Goal: Information Seeking & Learning: Learn about a topic

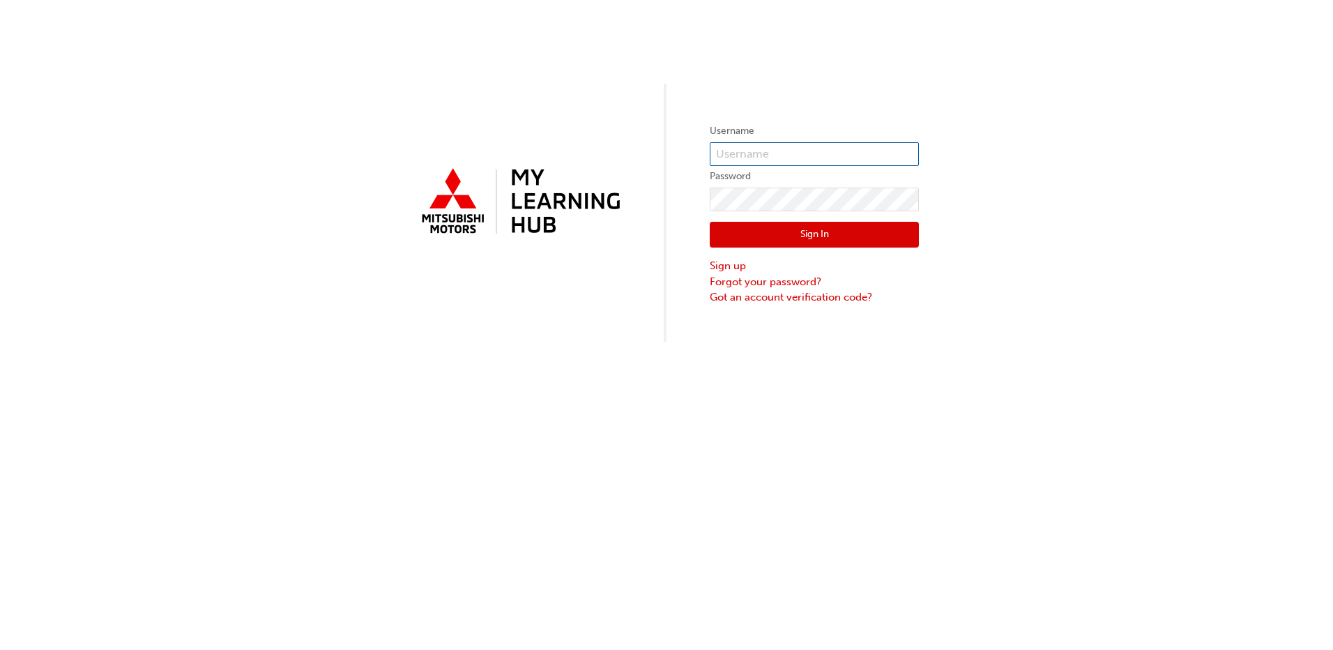
type input "0005922027"
click at [780, 241] on button "Sign In" at bounding box center [814, 235] width 209 height 27
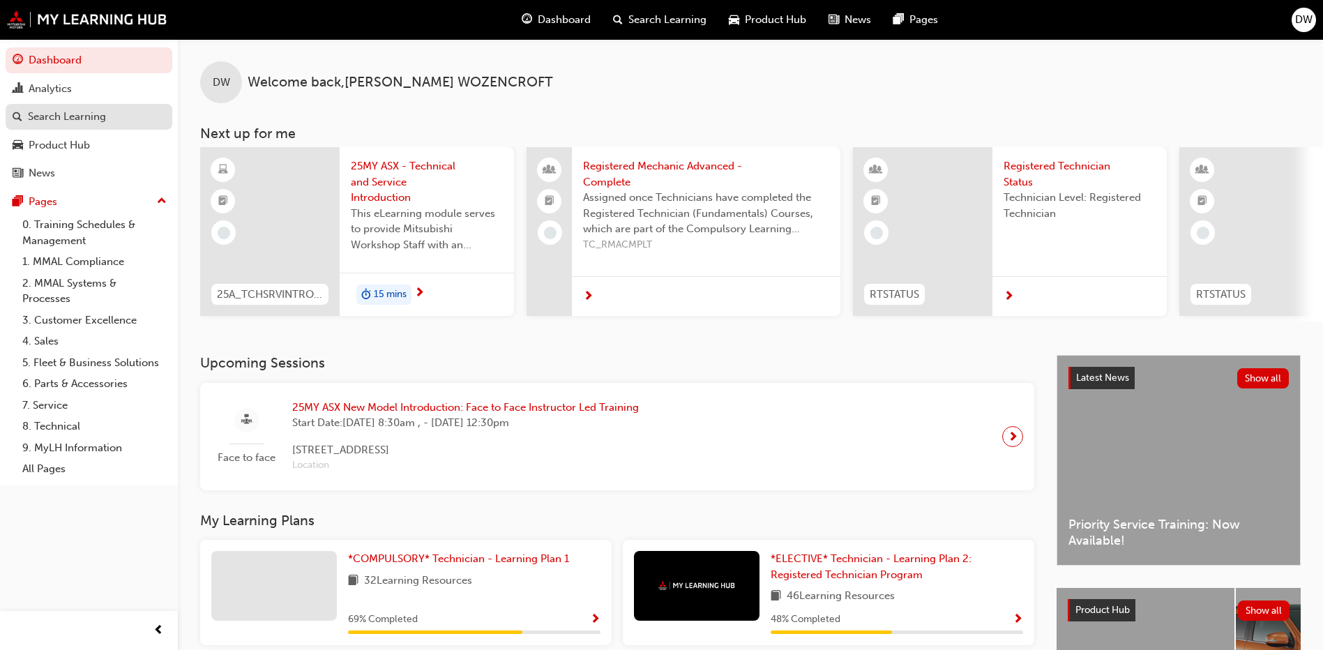
click at [93, 122] on div "Search Learning" at bounding box center [67, 117] width 78 height 16
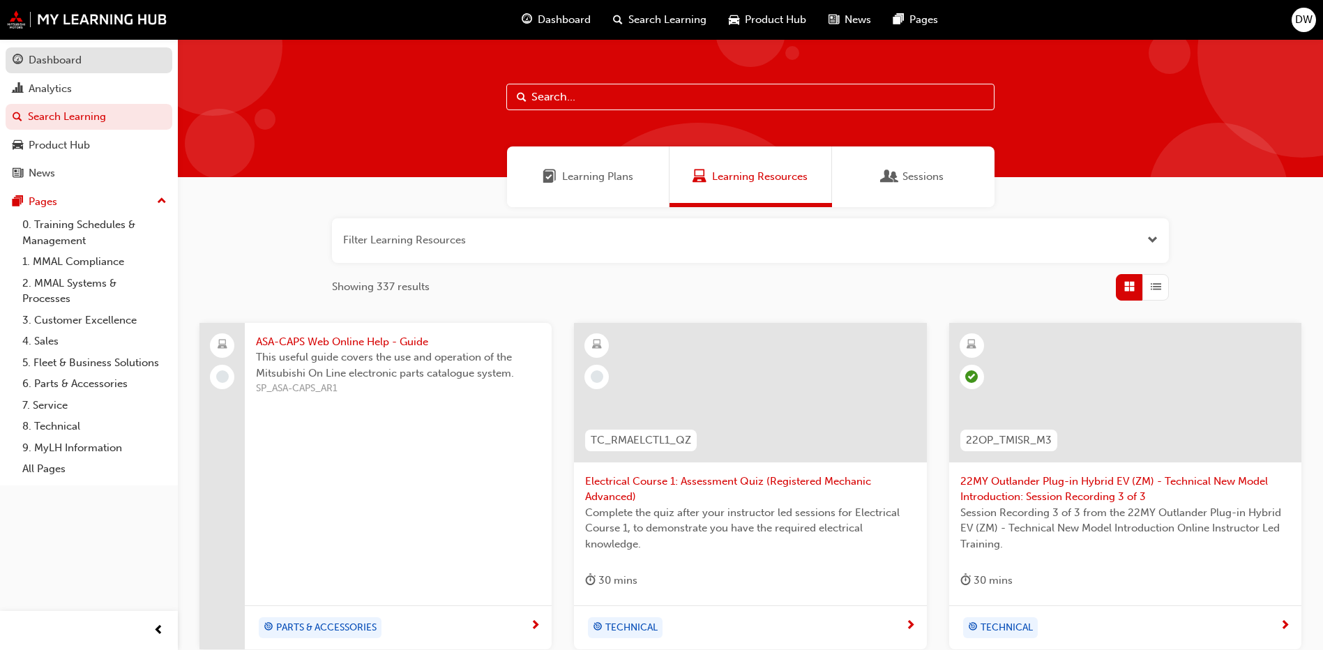
click at [84, 63] on div "Dashboard" at bounding box center [89, 60] width 153 height 17
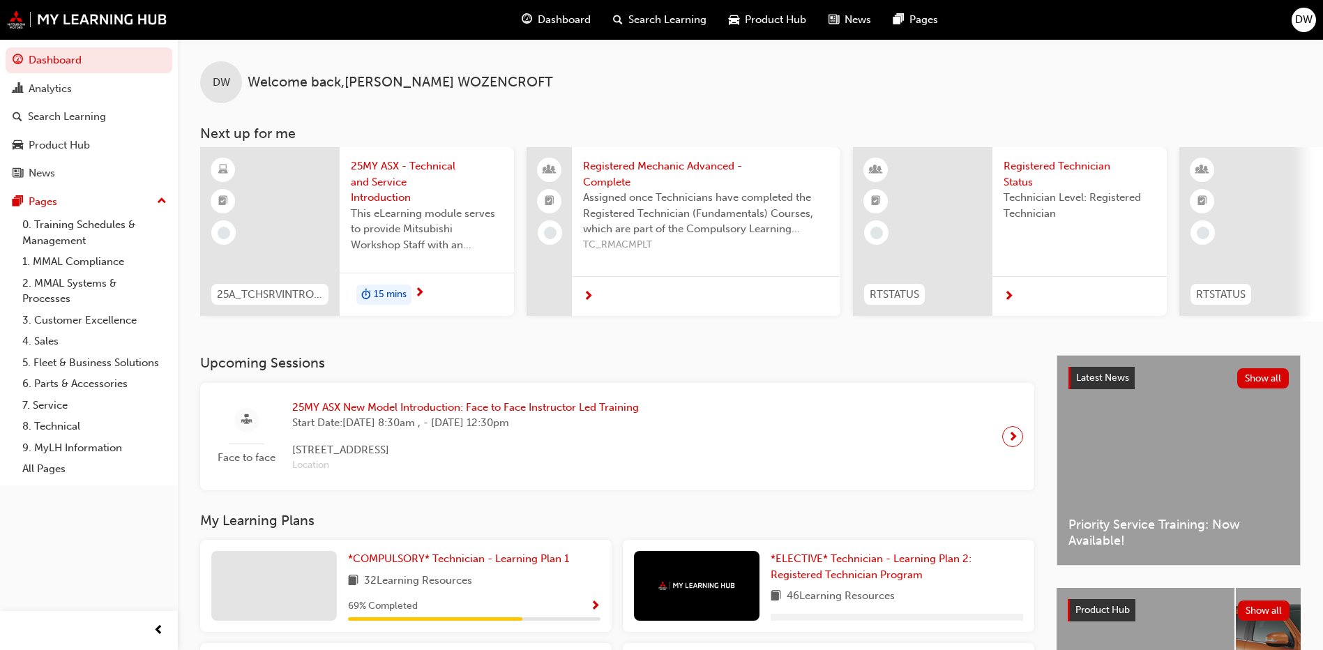
click at [681, 17] on span "Search Learning" at bounding box center [667, 20] width 78 height 16
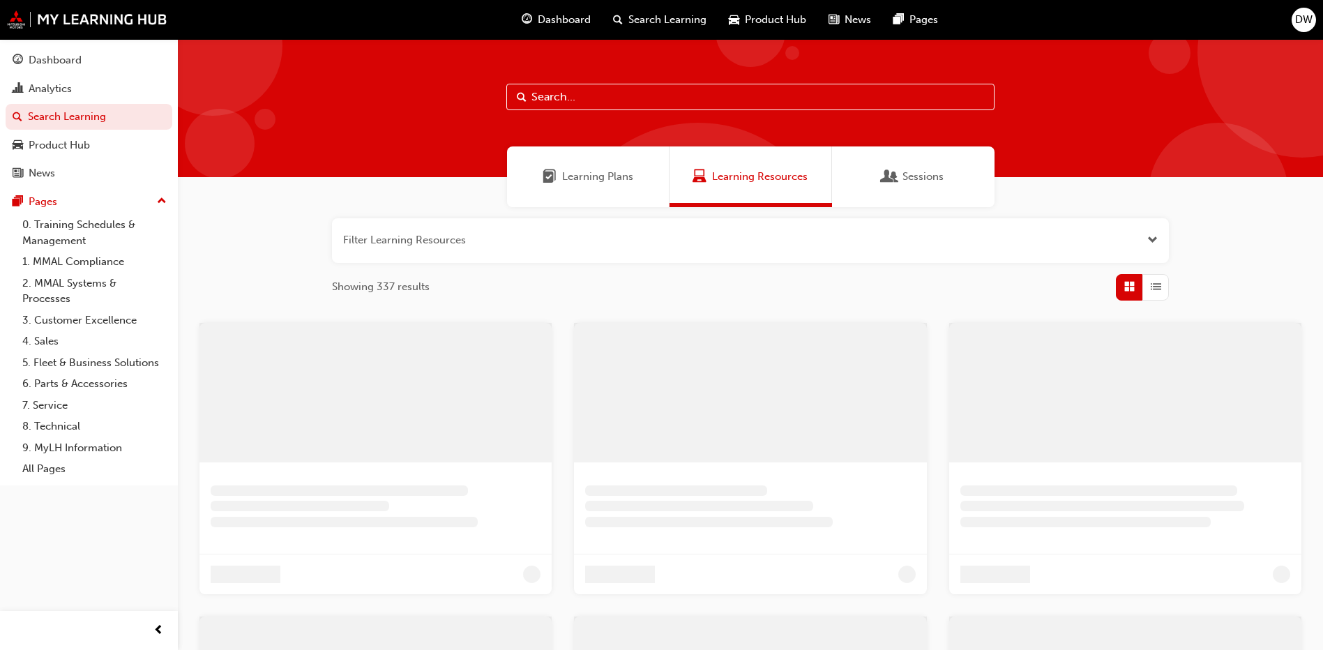
click at [642, 100] on input "text" at bounding box center [750, 97] width 488 height 27
drag, startPoint x: 595, startPoint y: 90, endPoint x: 375, endPoint y: 120, distance: 222.4
click at [375, 120] on div "outlander accessory" at bounding box center [756, 108] width 1156 height 138
type input "accessory"
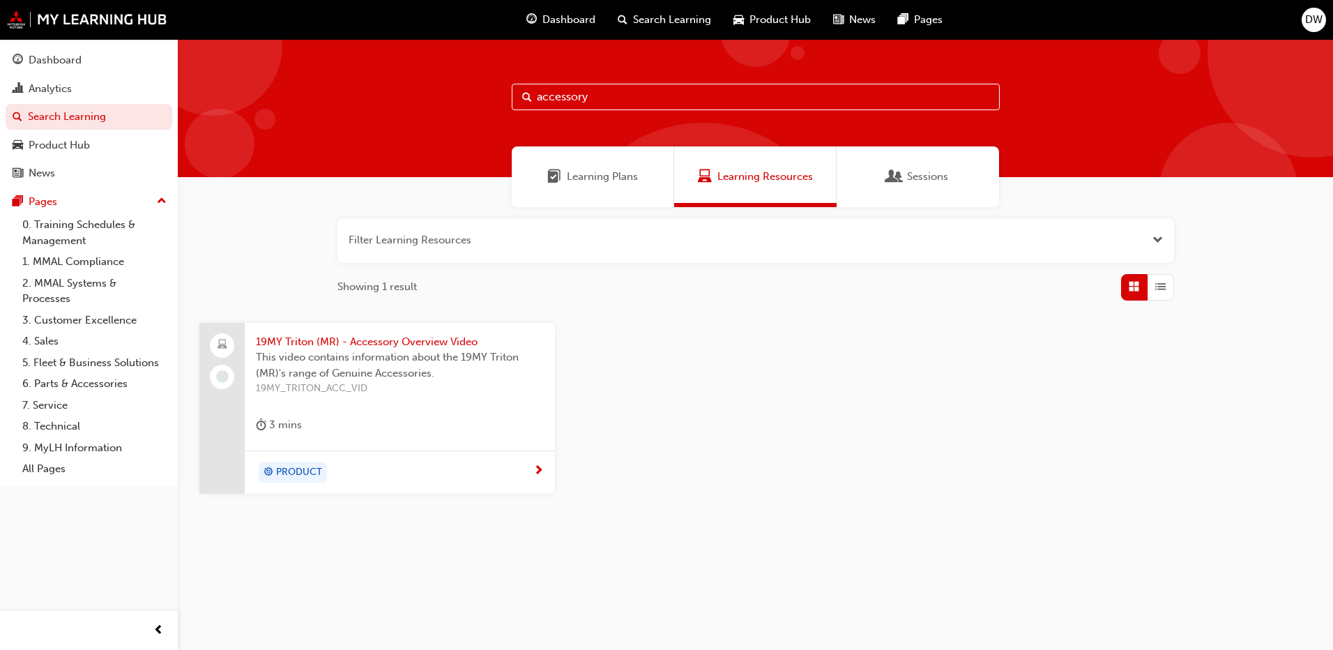
click at [581, 174] on span "Learning Plans" at bounding box center [602, 177] width 71 height 16
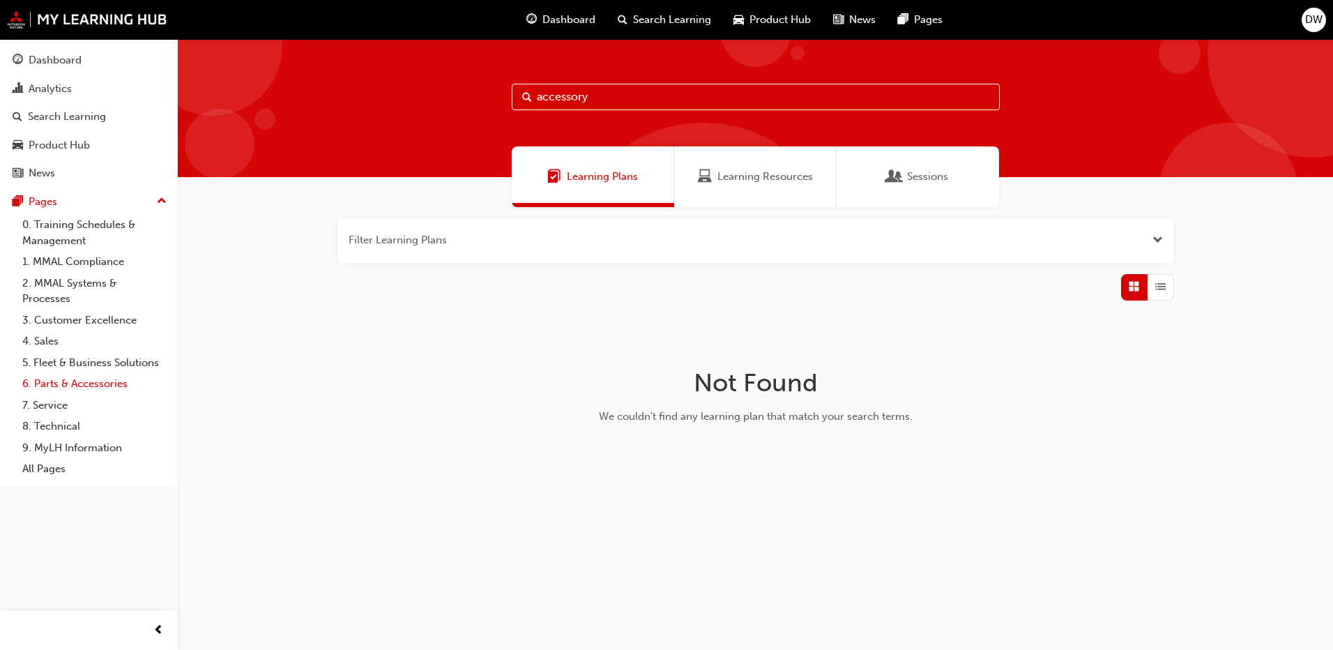
click at [100, 386] on link "6. Parts & Accessories" at bounding box center [95, 384] width 156 height 22
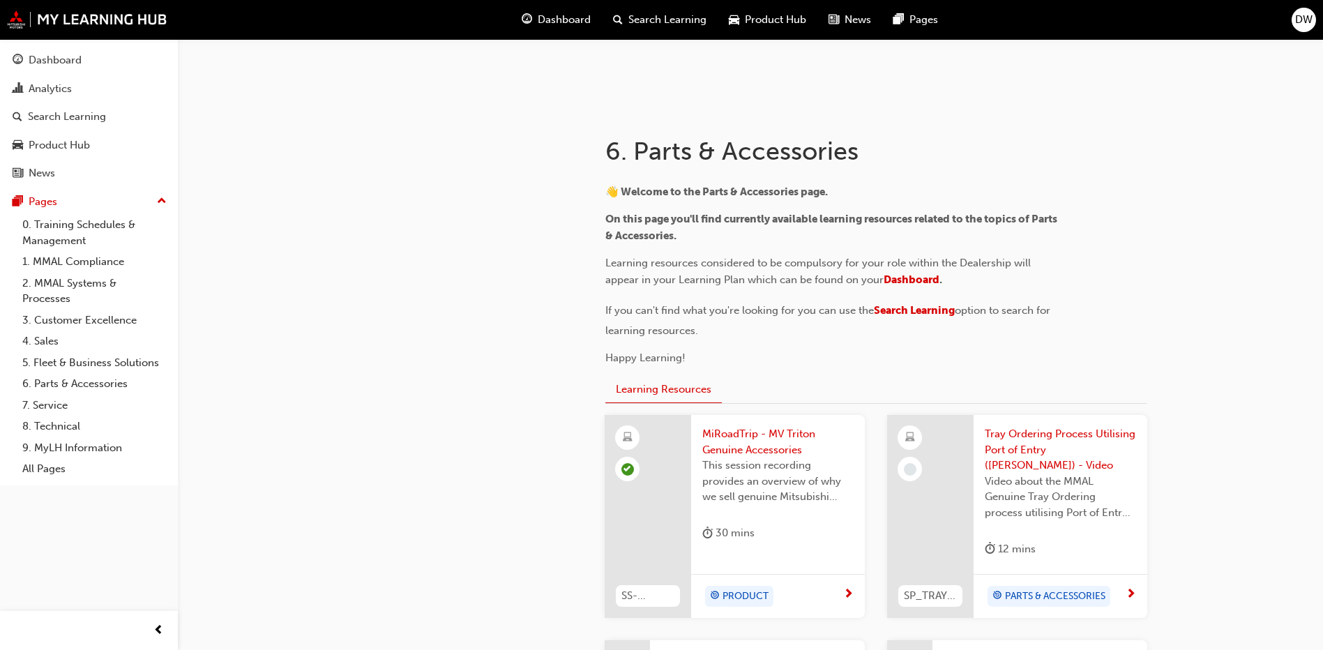
scroll to position [209, 0]
click at [109, 387] on link "6. Parts & Accessories" at bounding box center [95, 384] width 156 height 22
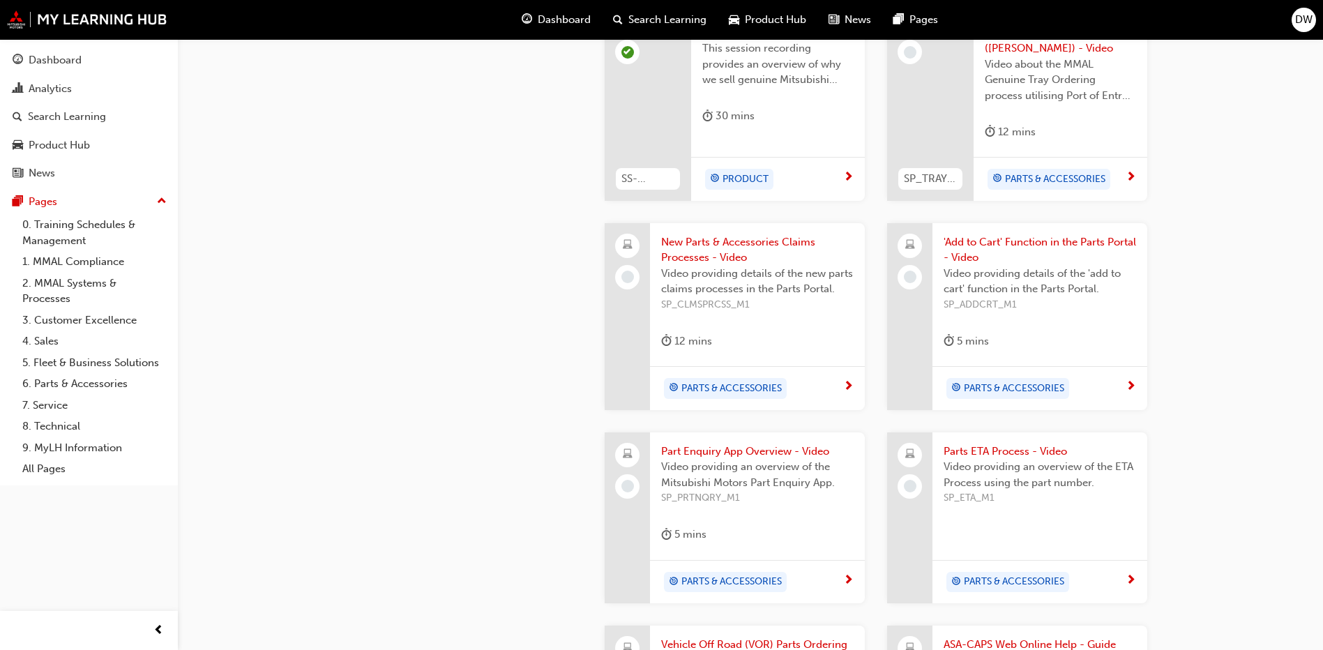
scroll to position [628, 0]
